Goal: Check status: Check status

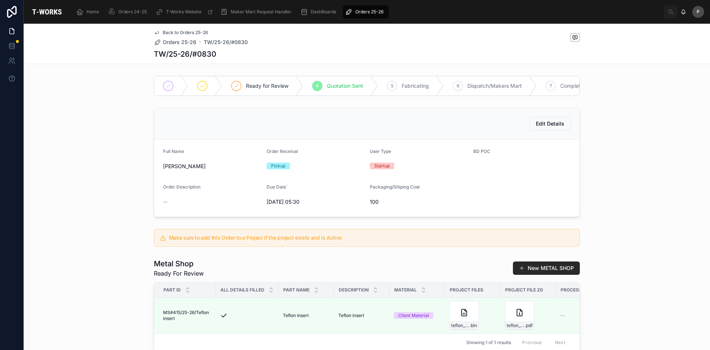
scroll to position [185, 0]
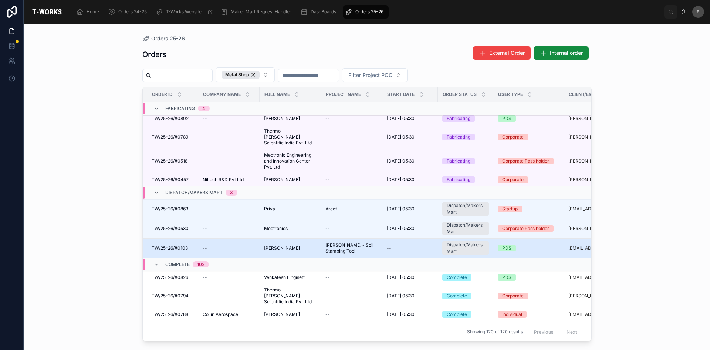
scroll to position [148, 0]
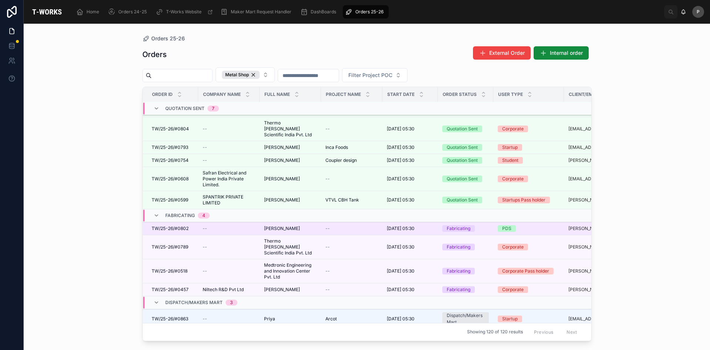
click at [285, 225] on span "[PERSON_NAME]" at bounding box center [282, 228] width 36 height 6
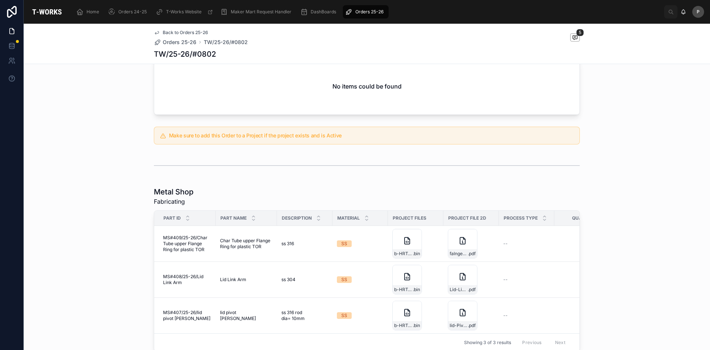
scroll to position [296, 0]
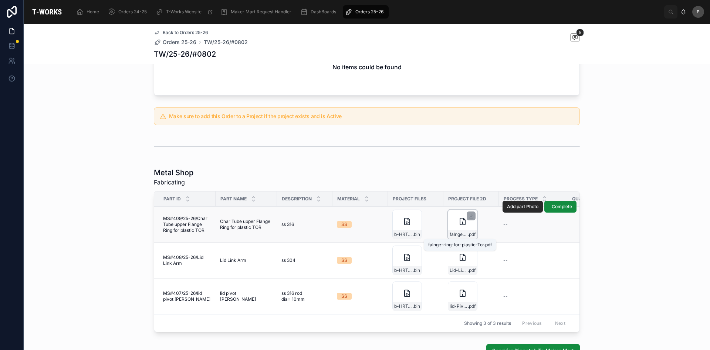
click at [455, 232] on span "falnge-ring-for-plastic-Tor" at bounding box center [459, 234] width 18 height 6
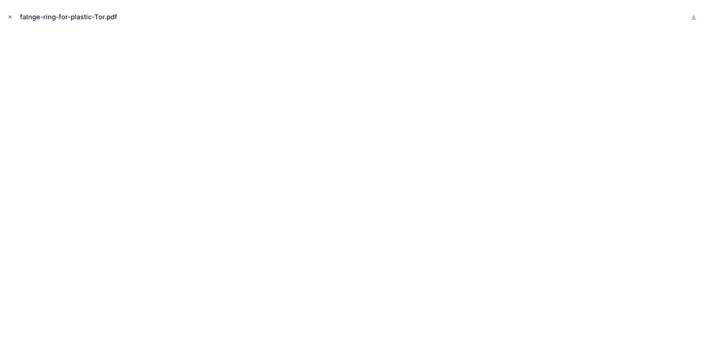
click at [11, 17] on icon "Close modal" at bounding box center [9, 16] width 5 height 5
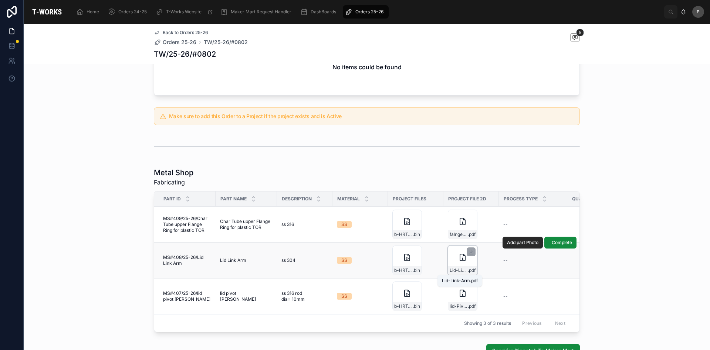
click at [451, 269] on span "Lid-Link-Arm" at bounding box center [459, 270] width 18 height 6
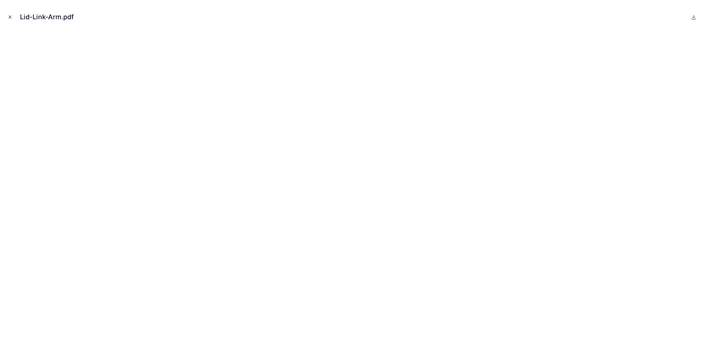
click at [10, 18] on icon "Close modal" at bounding box center [9, 16] width 5 height 5
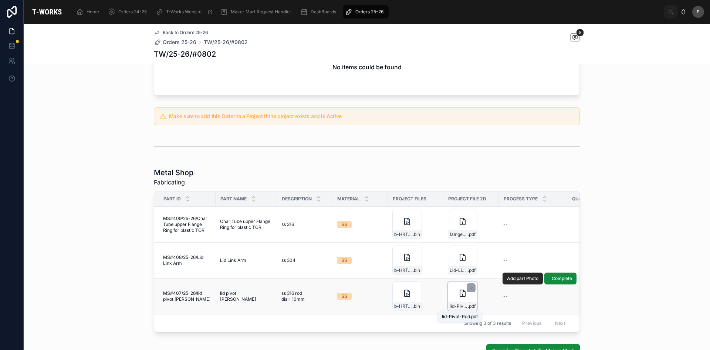
click at [458, 304] on span "lid-Pivot-Rod" at bounding box center [459, 306] width 18 height 6
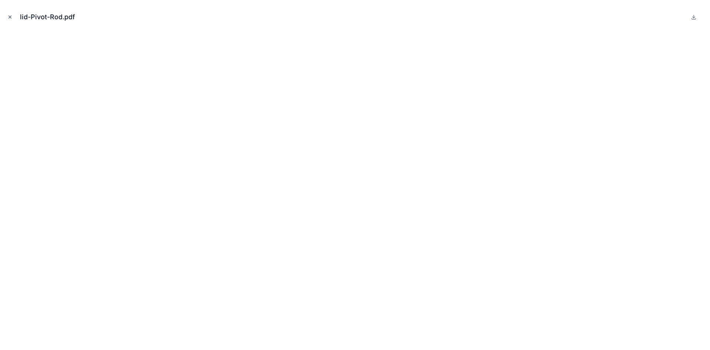
click at [10, 19] on icon "Close modal" at bounding box center [9, 16] width 5 height 5
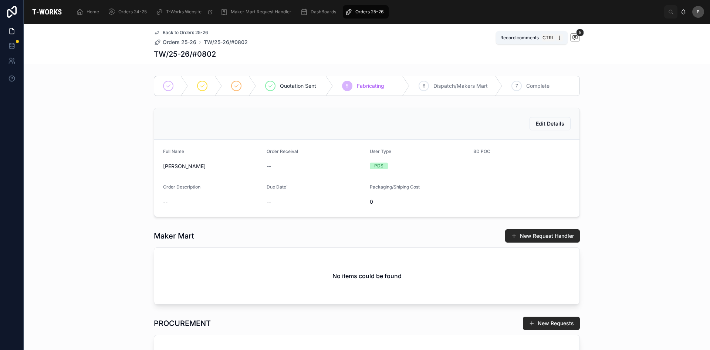
click at [572, 40] on icon at bounding box center [575, 37] width 6 height 6
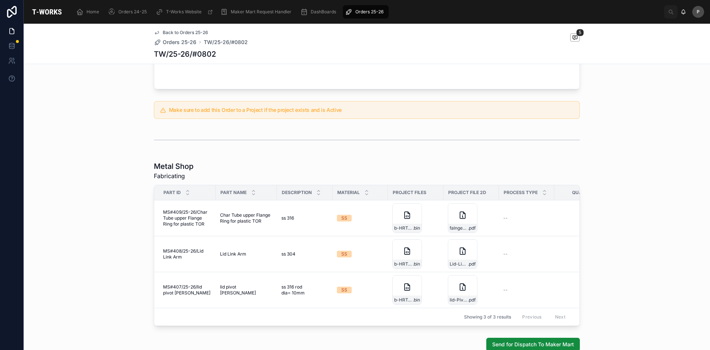
scroll to position [384, 0]
